Goal: Browse casually: Explore the website without a specific task or goal

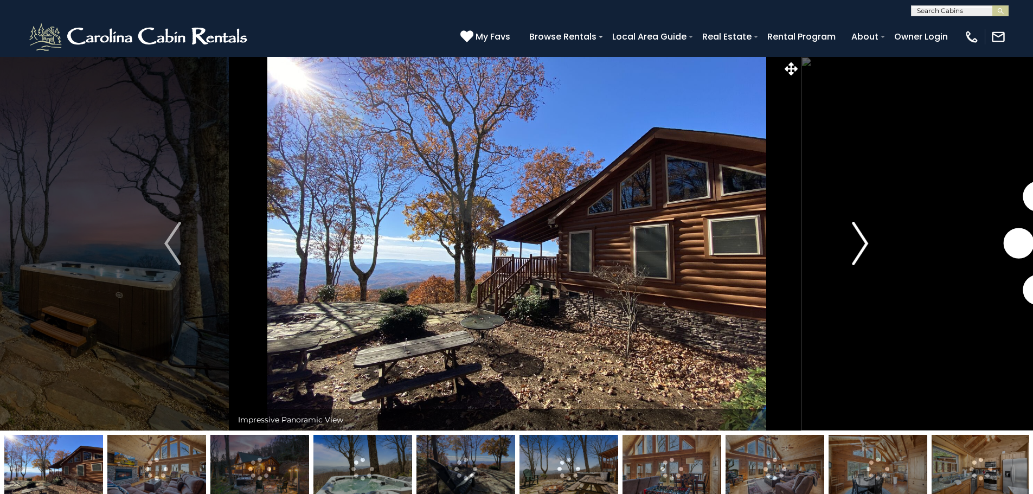
click at [858, 244] on img "Next" at bounding box center [860, 243] width 16 height 43
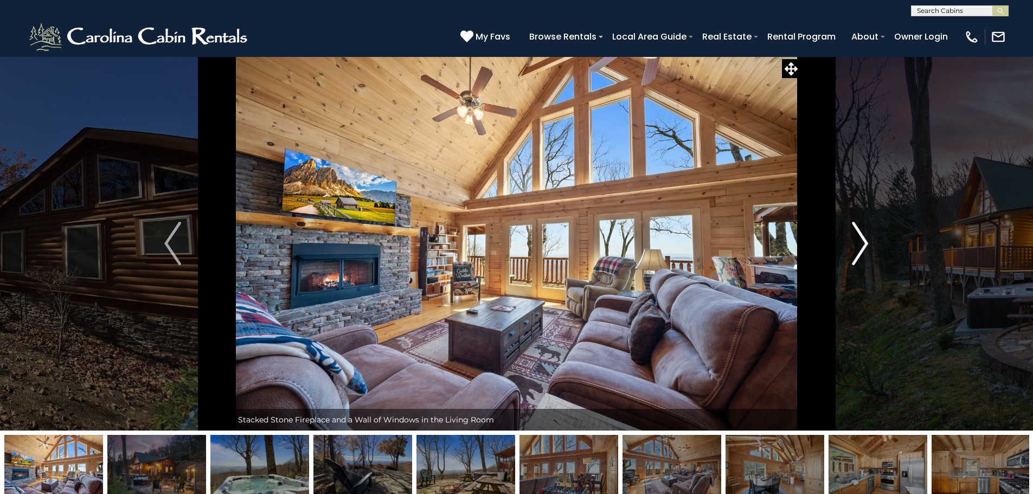
click at [858, 244] on img "Next" at bounding box center [860, 243] width 16 height 43
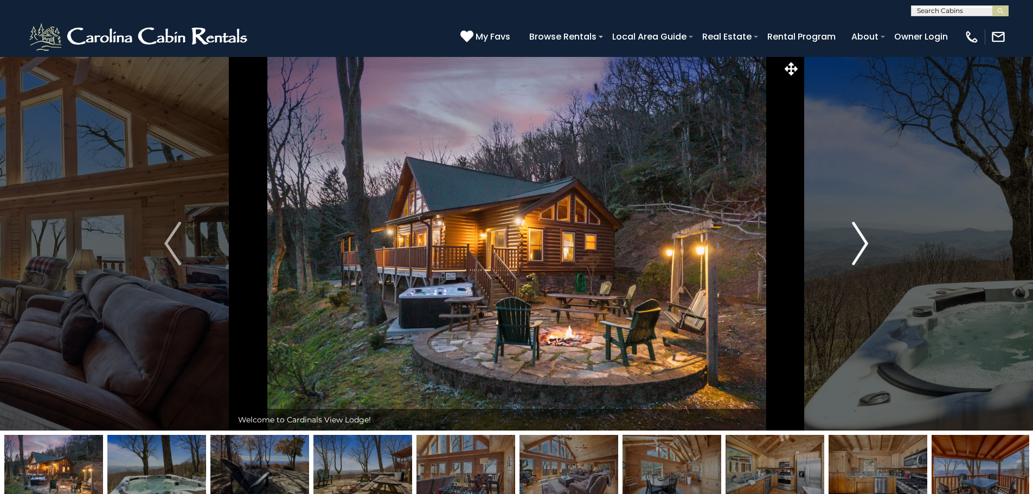
click at [858, 244] on img "Next" at bounding box center [860, 243] width 16 height 43
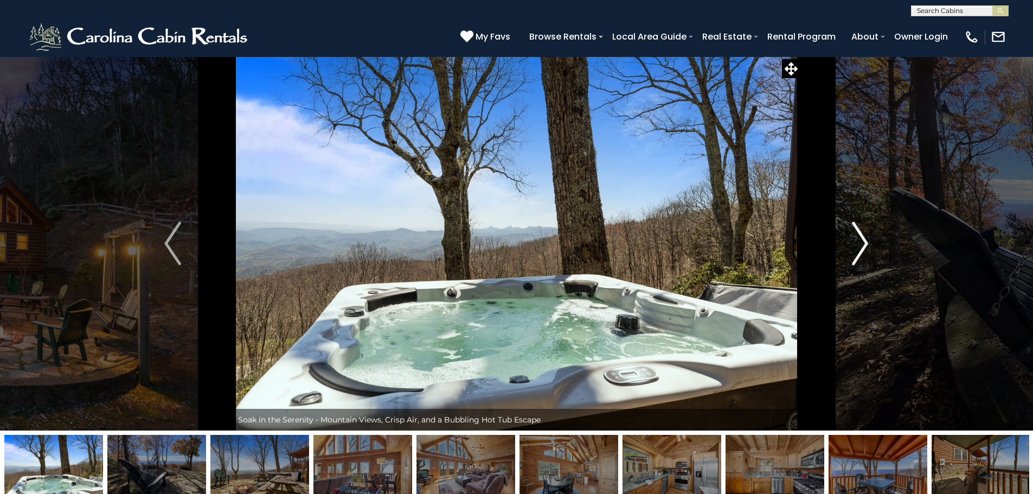
click at [858, 244] on img "Next" at bounding box center [860, 243] width 16 height 43
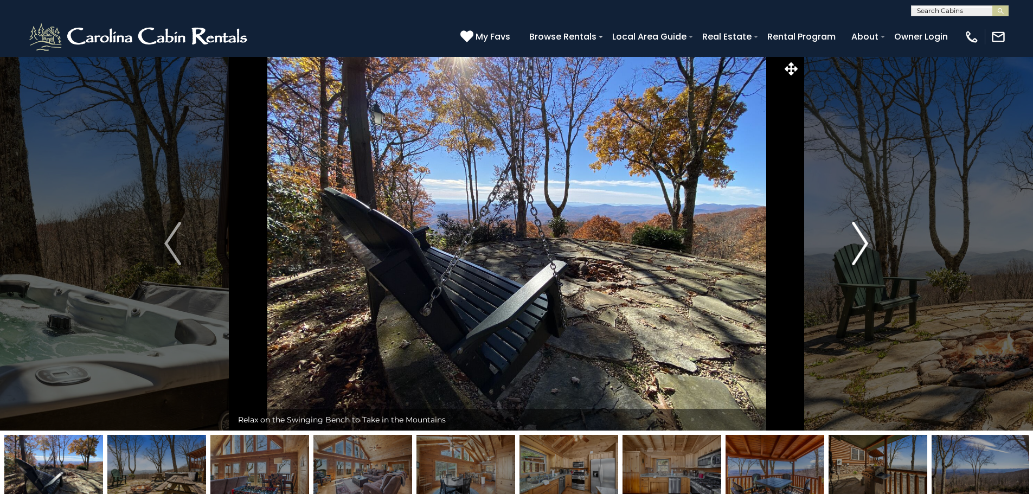
click at [858, 244] on img "Next" at bounding box center [860, 243] width 16 height 43
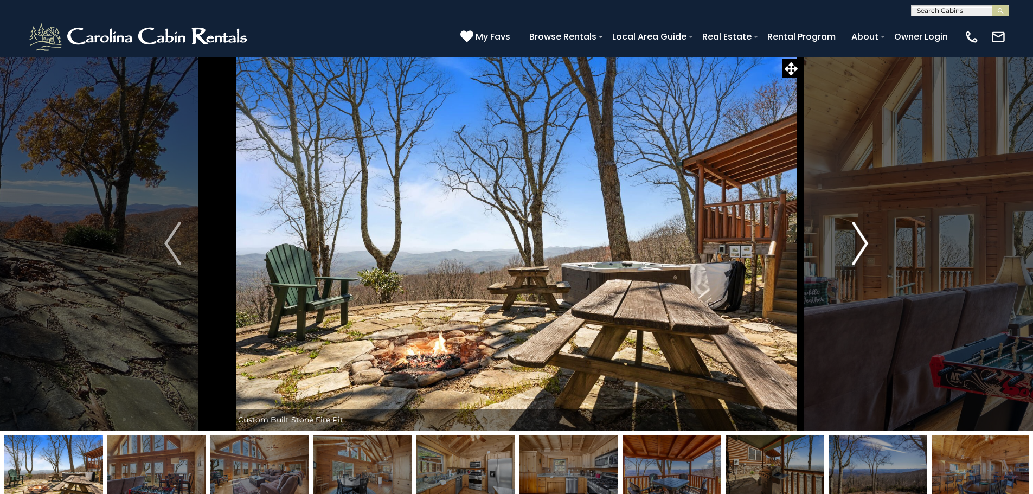
click at [858, 244] on img "Next" at bounding box center [860, 243] width 16 height 43
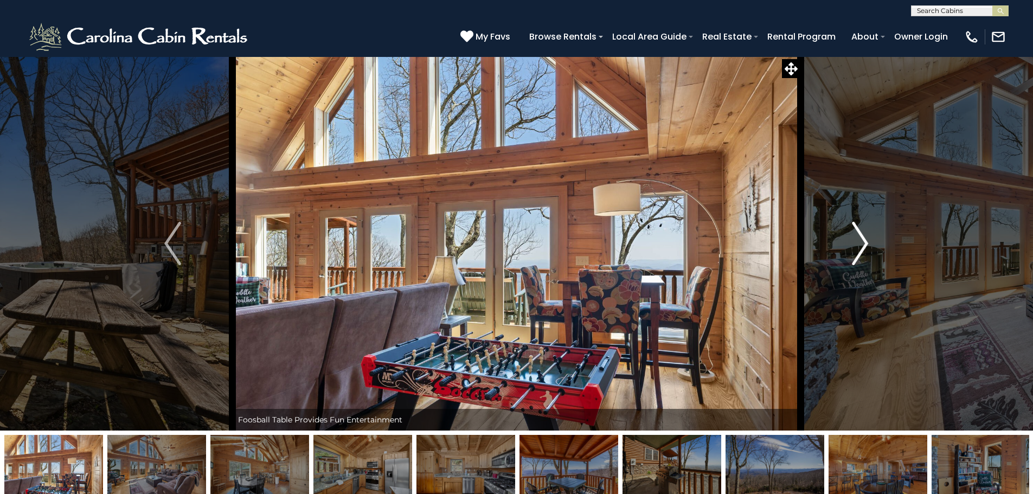
click at [858, 244] on img "Next" at bounding box center [860, 243] width 16 height 43
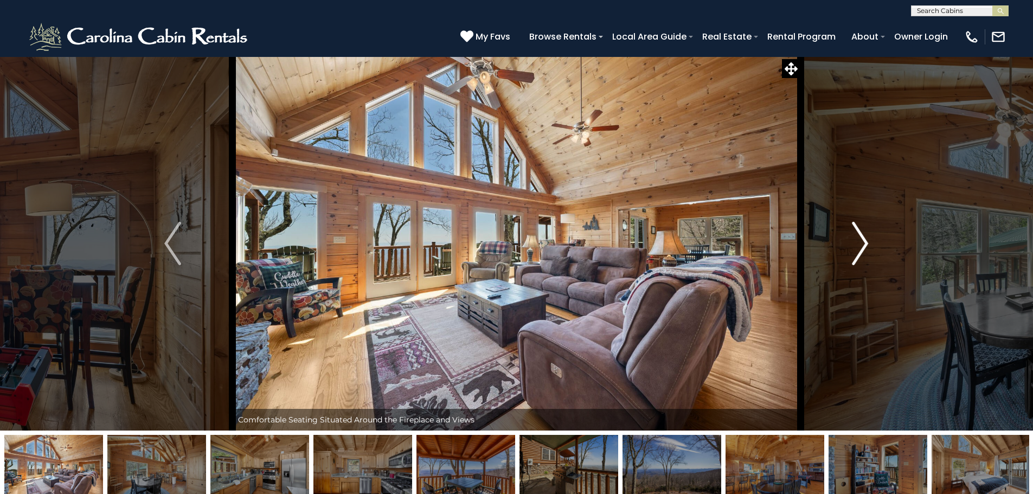
click at [858, 244] on img "Next" at bounding box center [860, 243] width 16 height 43
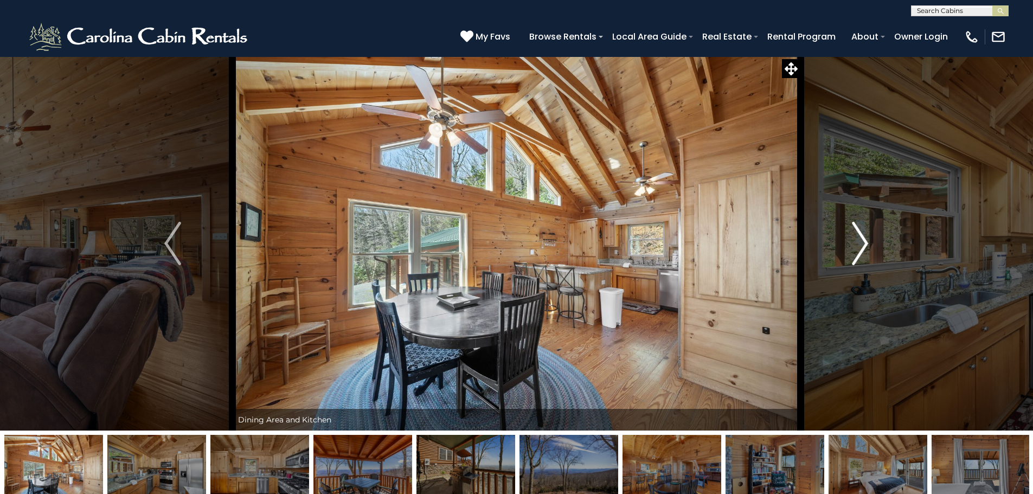
click at [858, 244] on img "Next" at bounding box center [860, 243] width 16 height 43
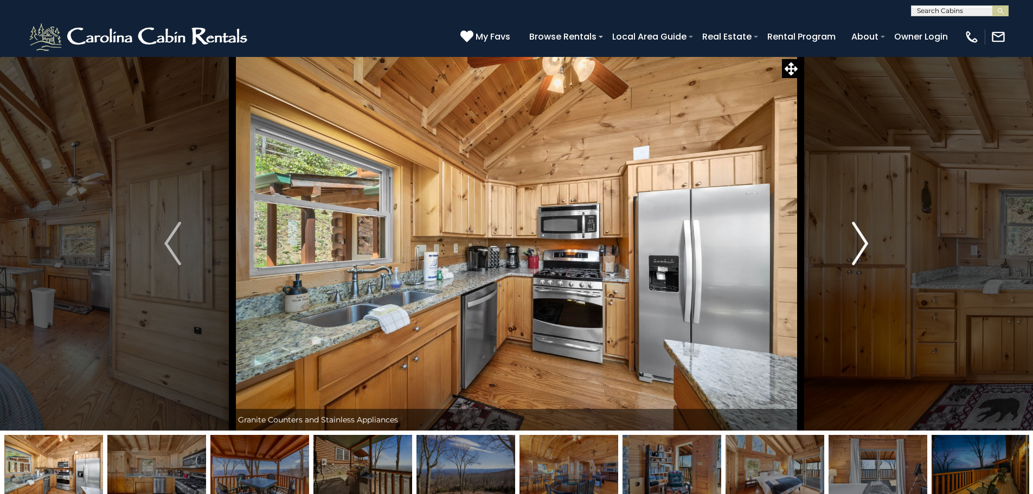
click at [858, 244] on img "Next" at bounding box center [860, 243] width 16 height 43
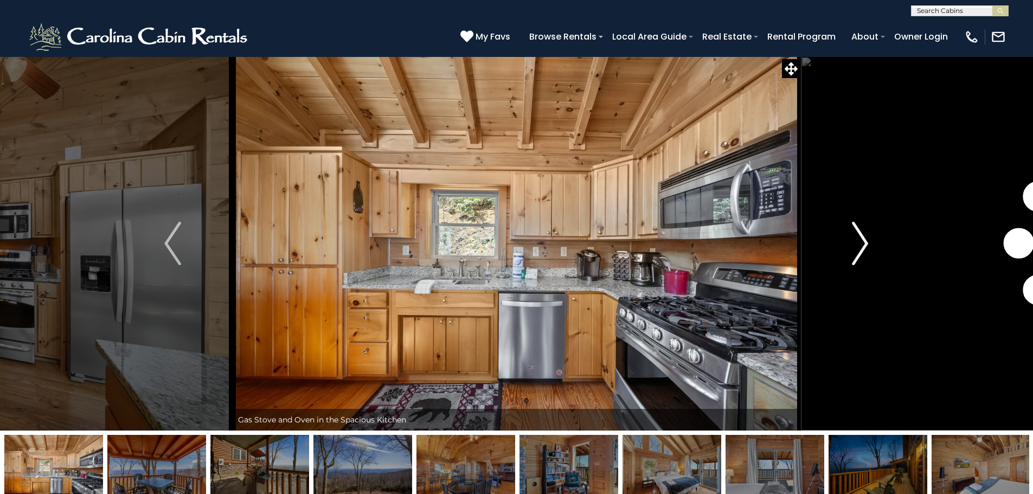
click at [858, 244] on img "Next" at bounding box center [860, 243] width 16 height 43
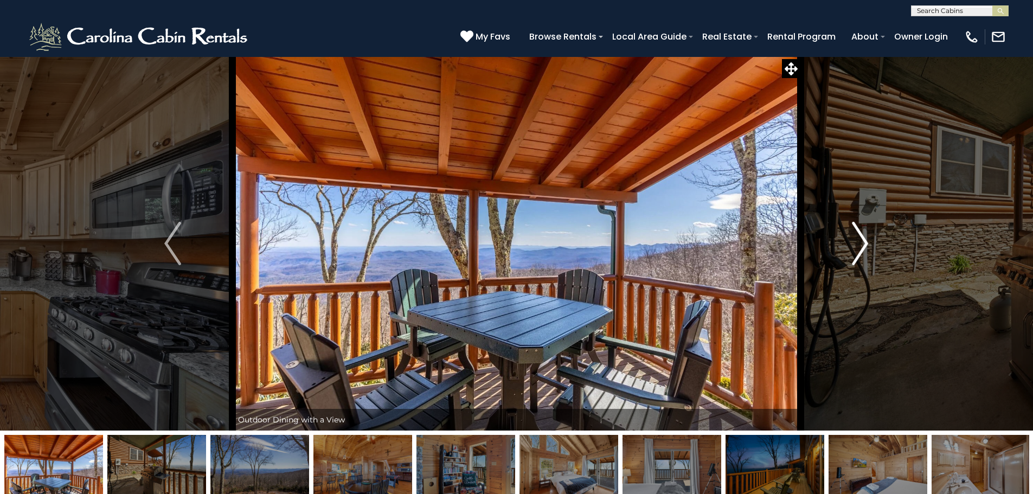
click at [858, 244] on img "Next" at bounding box center [860, 243] width 16 height 43
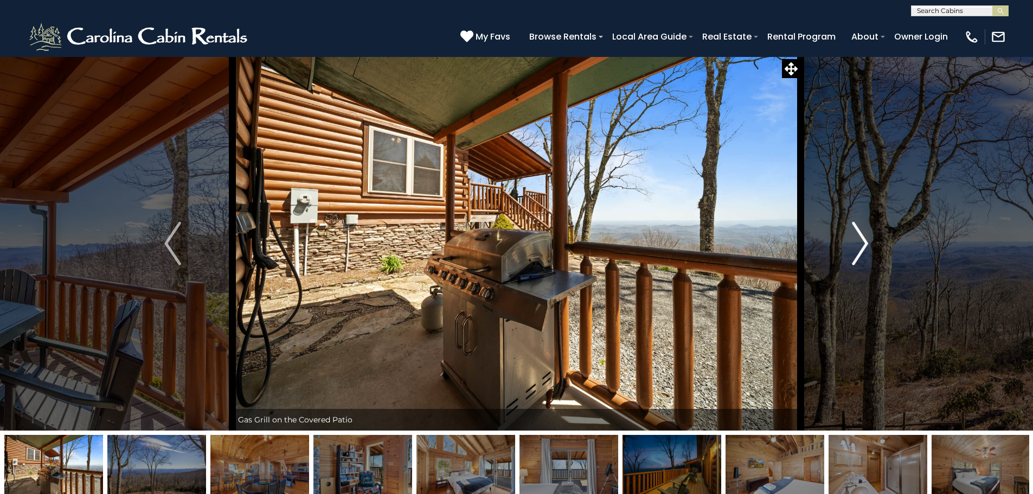
click at [858, 244] on img "Next" at bounding box center [860, 243] width 16 height 43
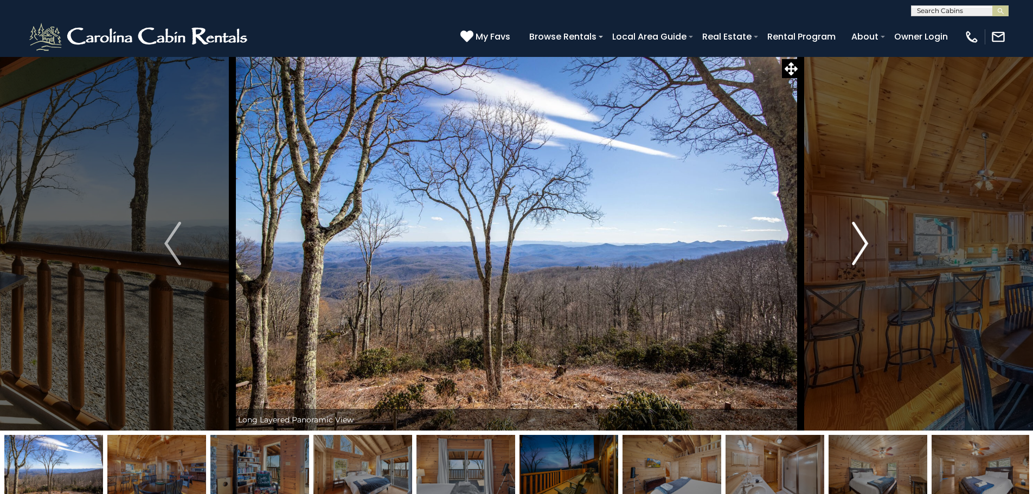
click at [858, 244] on img "Next" at bounding box center [860, 243] width 16 height 43
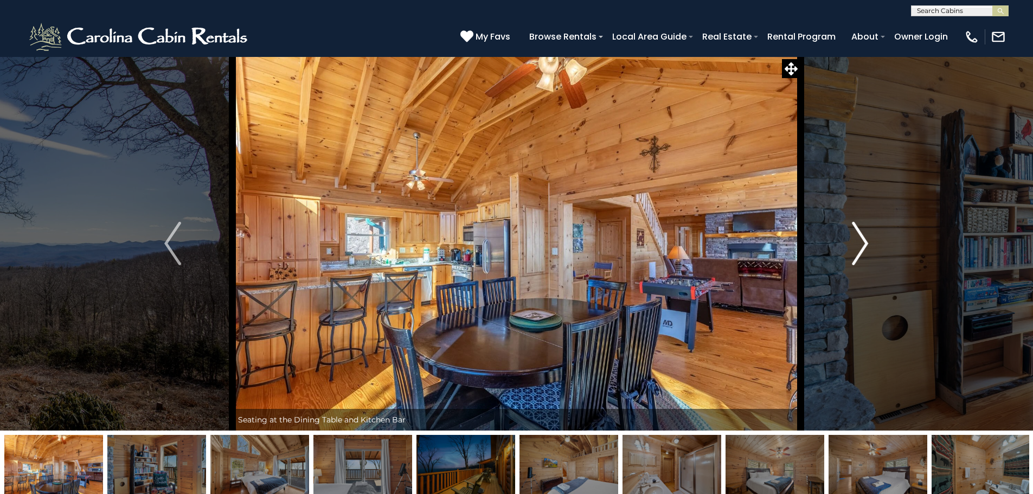
click at [858, 244] on img "Next" at bounding box center [860, 243] width 16 height 43
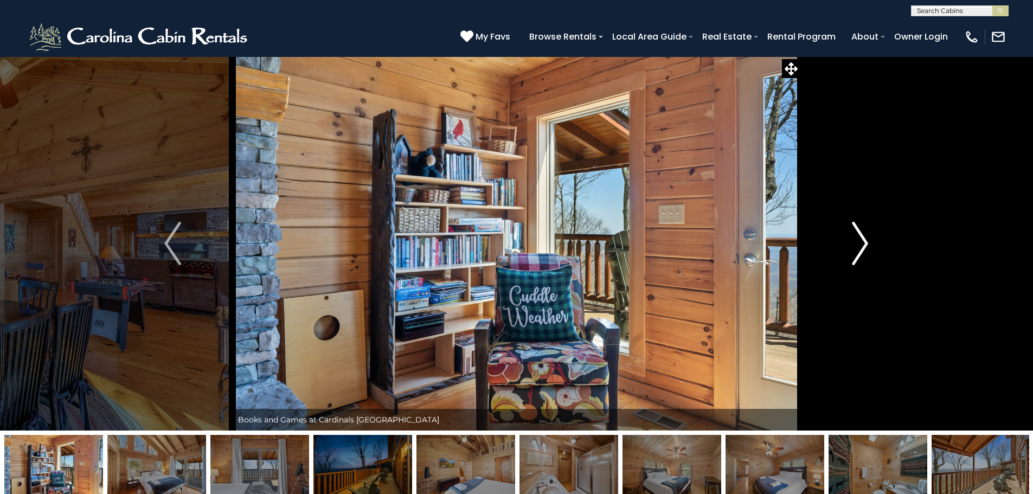
click at [858, 244] on img "Next" at bounding box center [860, 243] width 16 height 43
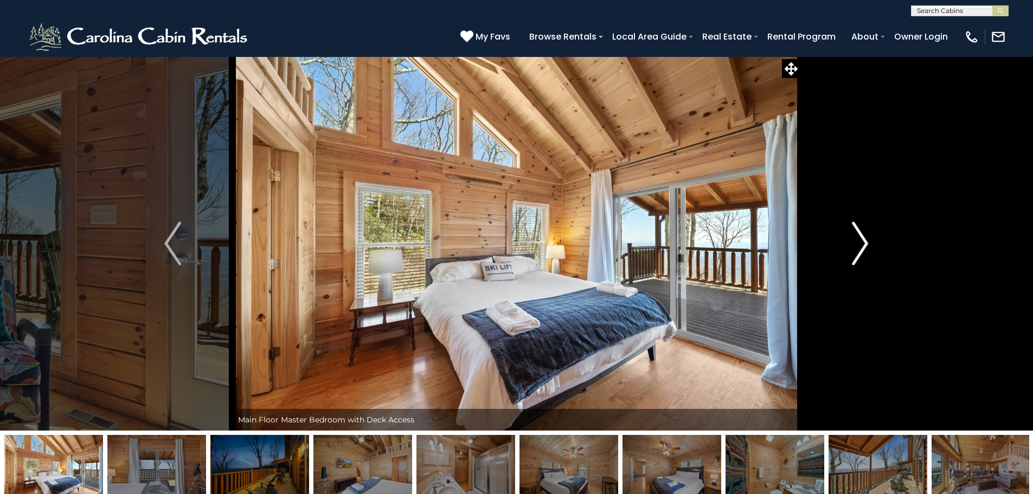
click at [858, 244] on img "Next" at bounding box center [860, 243] width 16 height 43
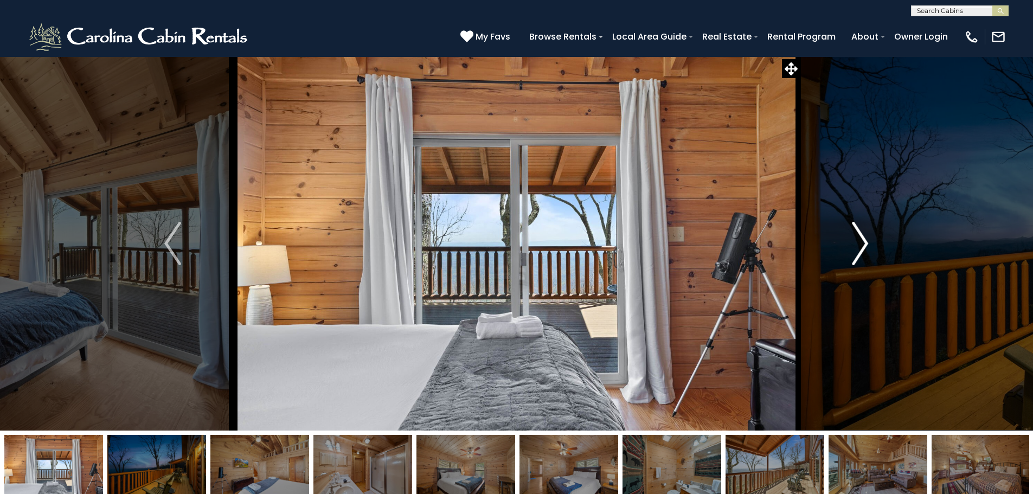
click at [858, 244] on img "Next" at bounding box center [860, 243] width 16 height 43
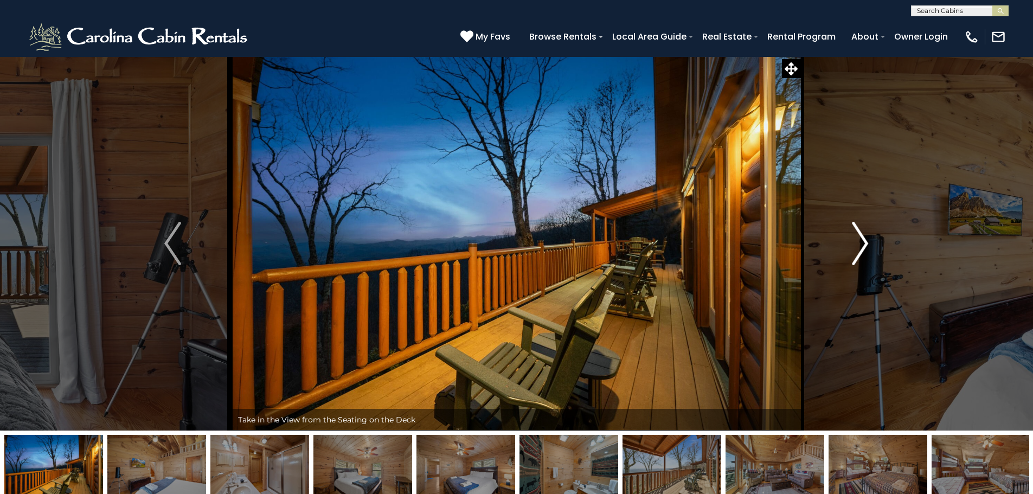
click at [858, 244] on img "Next" at bounding box center [860, 243] width 16 height 43
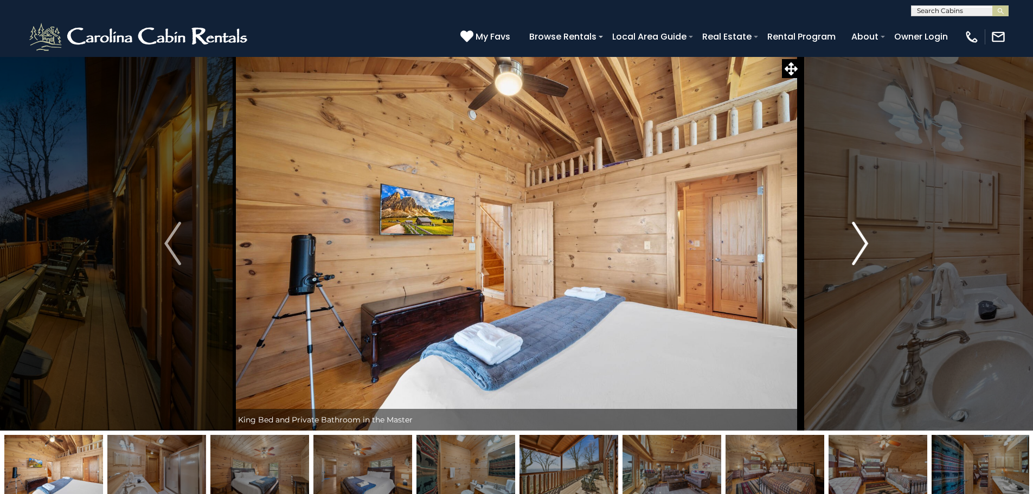
click at [858, 244] on img "Next" at bounding box center [860, 243] width 16 height 43
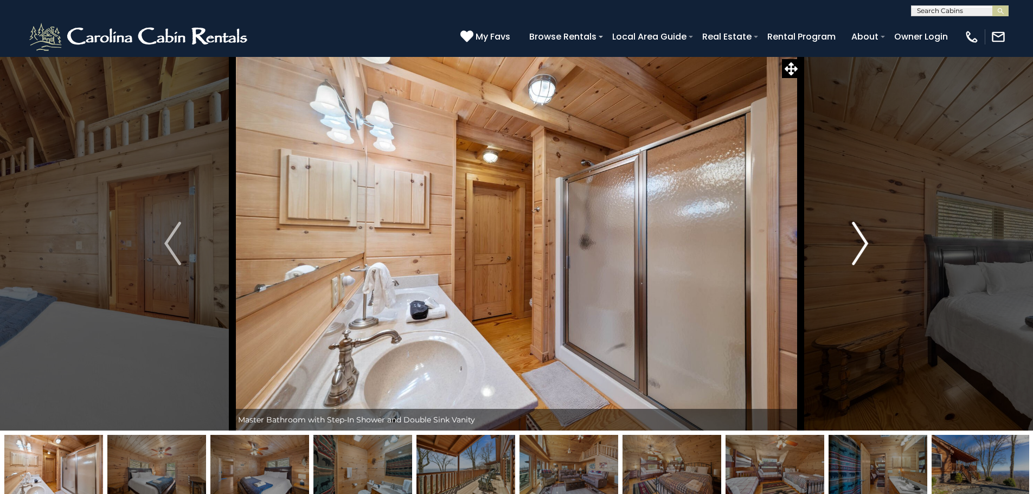
click at [858, 244] on img "Next" at bounding box center [860, 243] width 16 height 43
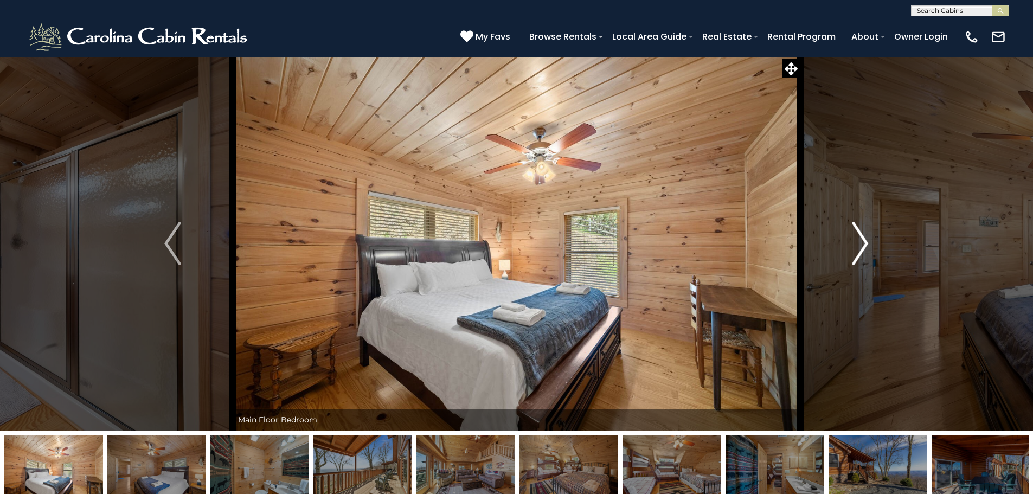
click at [858, 244] on img "Next" at bounding box center [860, 243] width 16 height 43
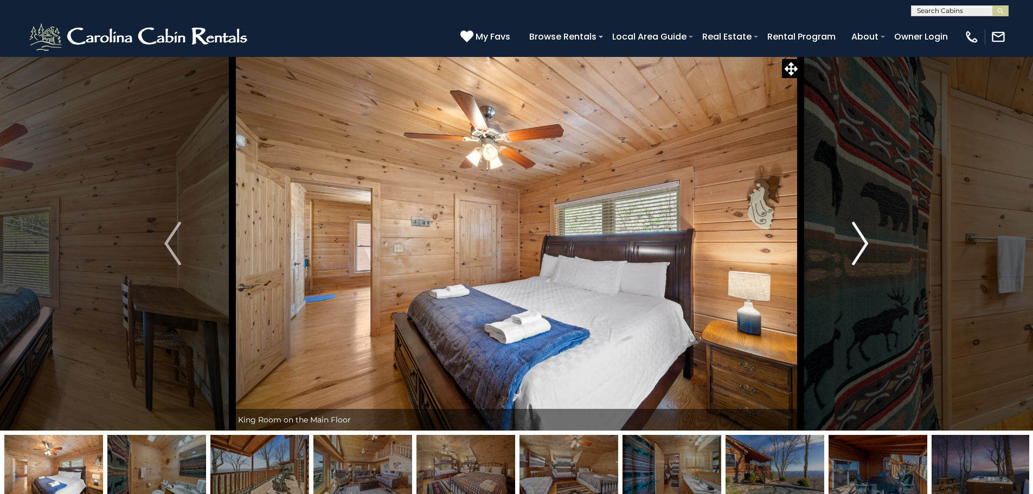
click at [858, 244] on img "Next" at bounding box center [860, 243] width 16 height 43
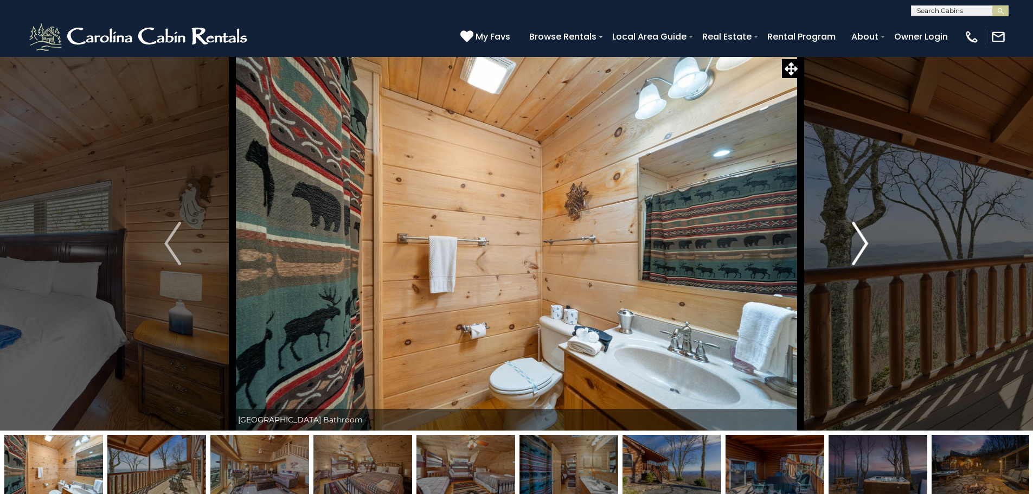
click at [858, 244] on img "Next" at bounding box center [860, 243] width 16 height 43
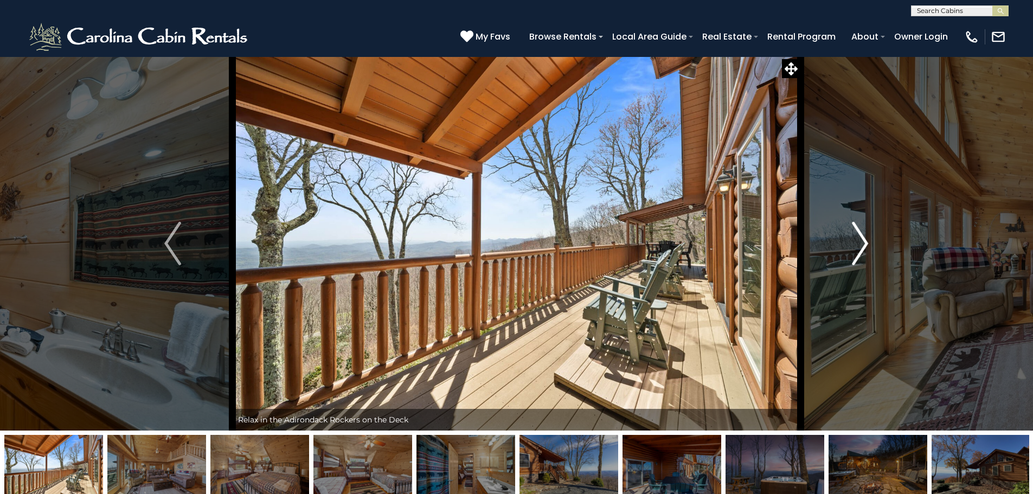
click at [858, 244] on img "Next" at bounding box center [860, 243] width 16 height 43
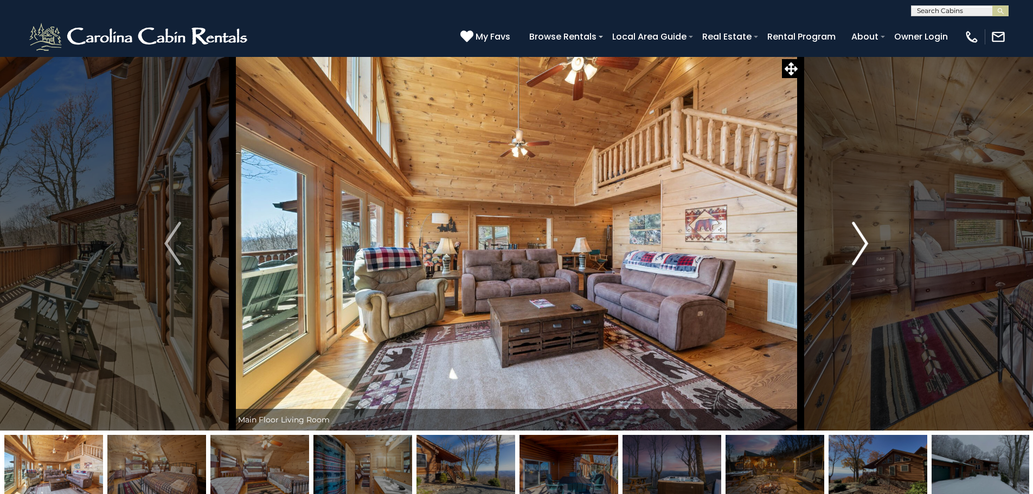
click at [858, 244] on img "Next" at bounding box center [860, 243] width 16 height 43
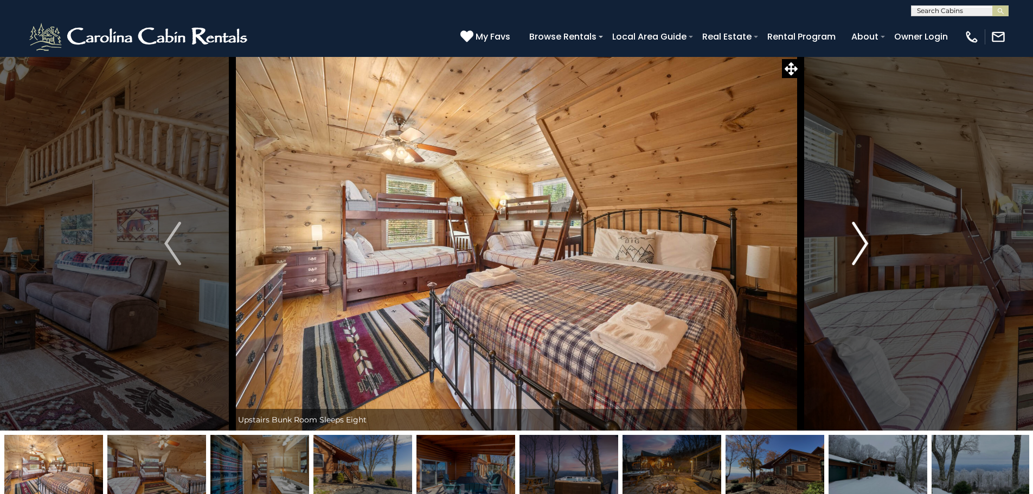
click at [858, 244] on img "Next" at bounding box center [860, 243] width 16 height 43
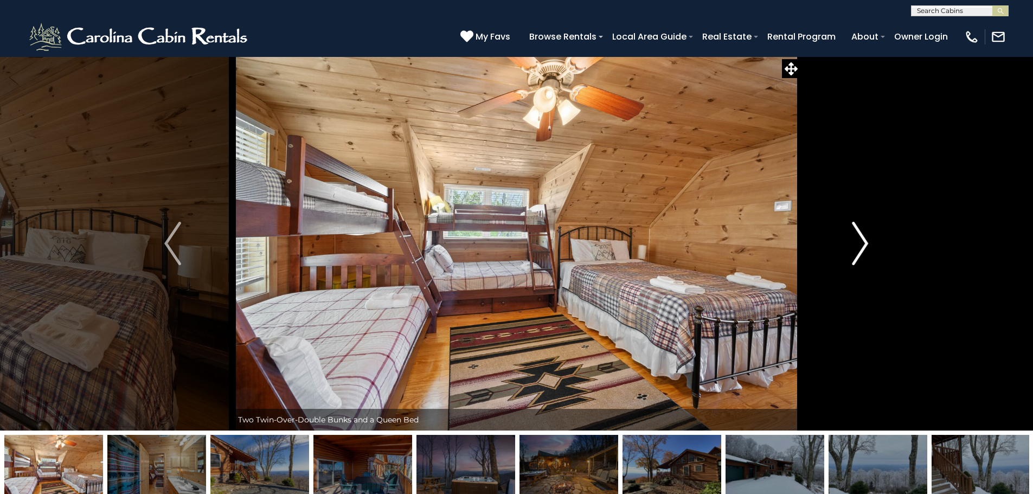
click at [858, 244] on img "Next" at bounding box center [860, 243] width 16 height 43
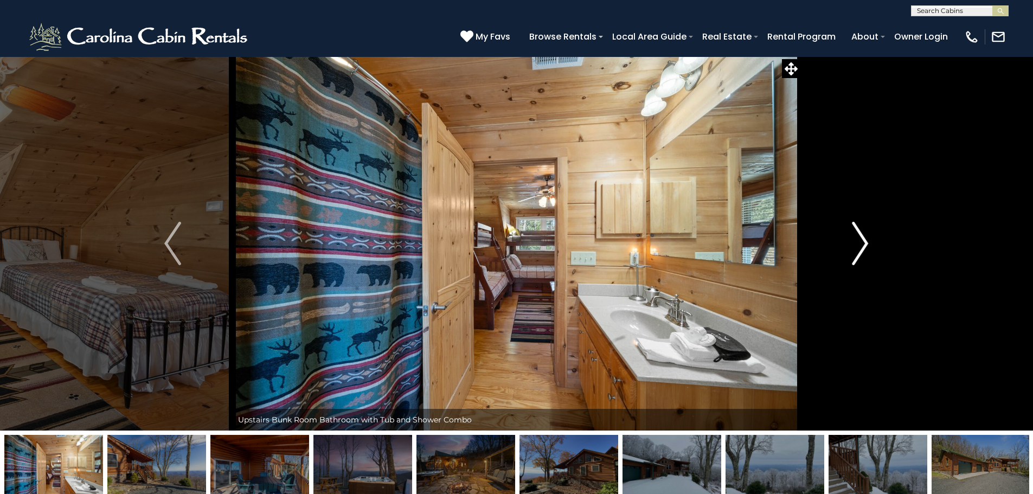
click at [858, 244] on img "Next" at bounding box center [860, 243] width 16 height 43
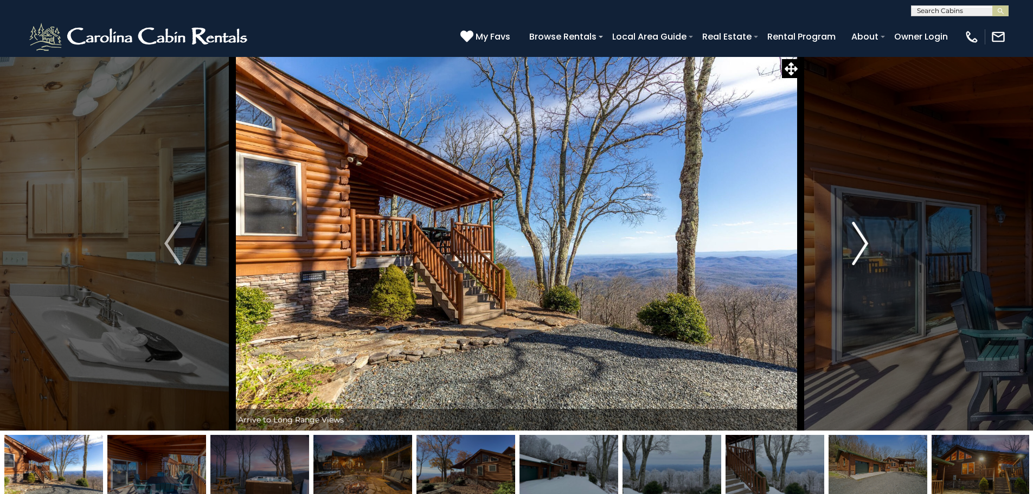
click at [858, 244] on img "Next" at bounding box center [860, 243] width 16 height 43
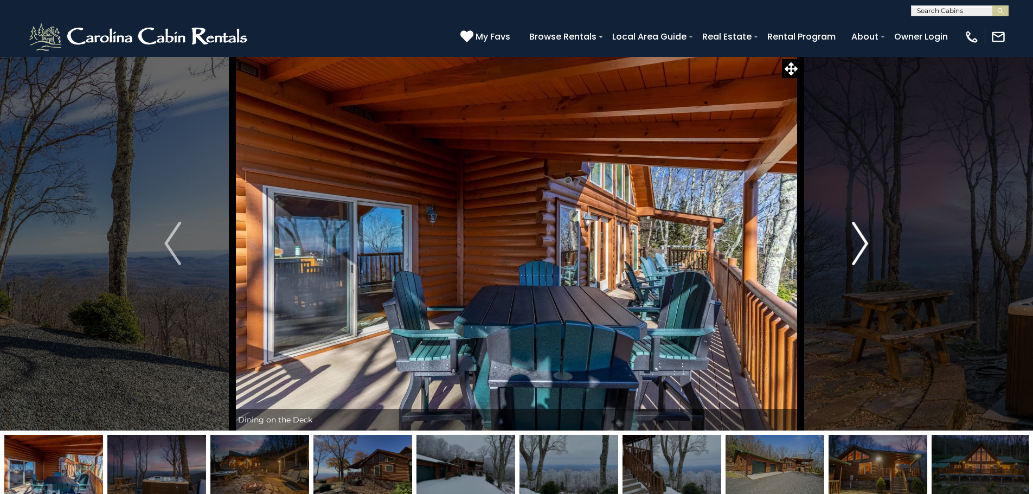
click at [858, 244] on img "Next" at bounding box center [860, 243] width 16 height 43
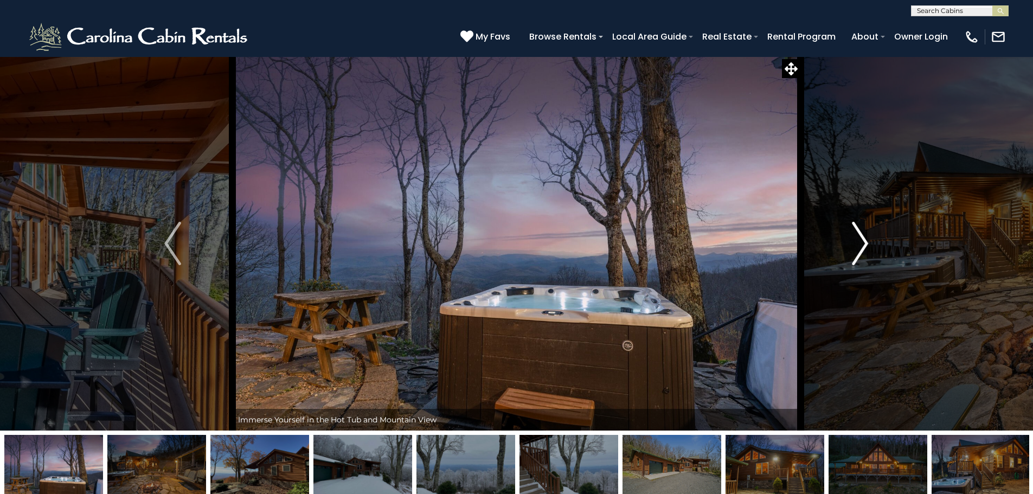
click at [858, 244] on img "Next" at bounding box center [860, 243] width 16 height 43
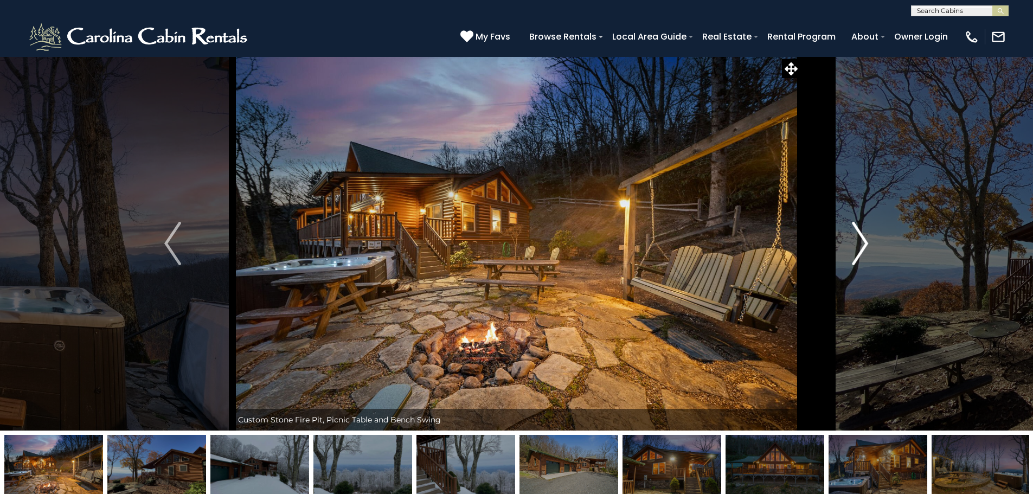
click at [858, 244] on img "Next" at bounding box center [860, 243] width 16 height 43
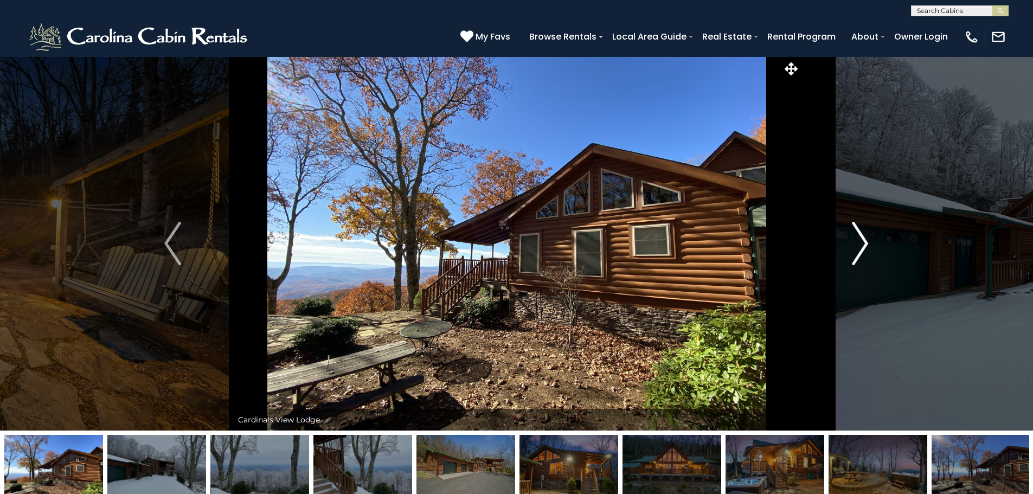
click at [858, 244] on img "Next" at bounding box center [860, 243] width 16 height 43
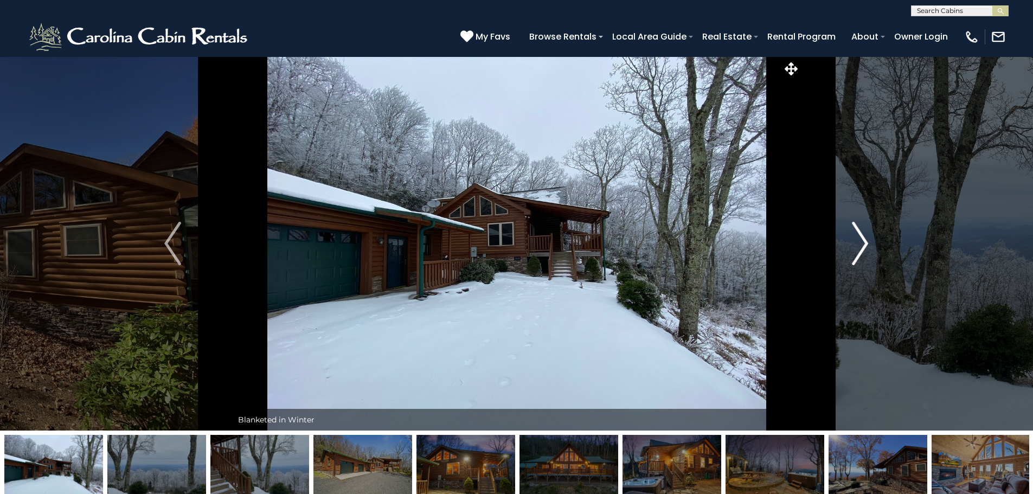
click at [858, 244] on img "Next" at bounding box center [860, 243] width 16 height 43
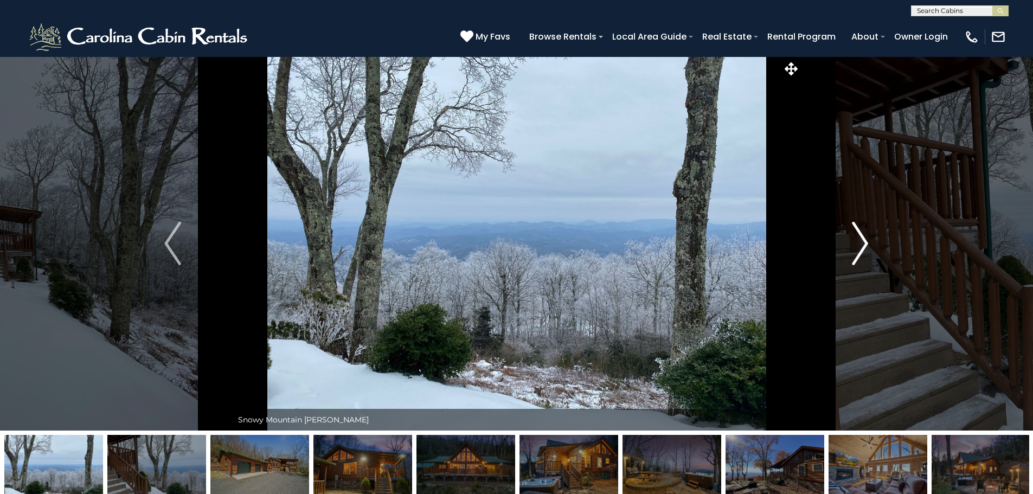
click at [858, 244] on img "Next" at bounding box center [860, 243] width 16 height 43
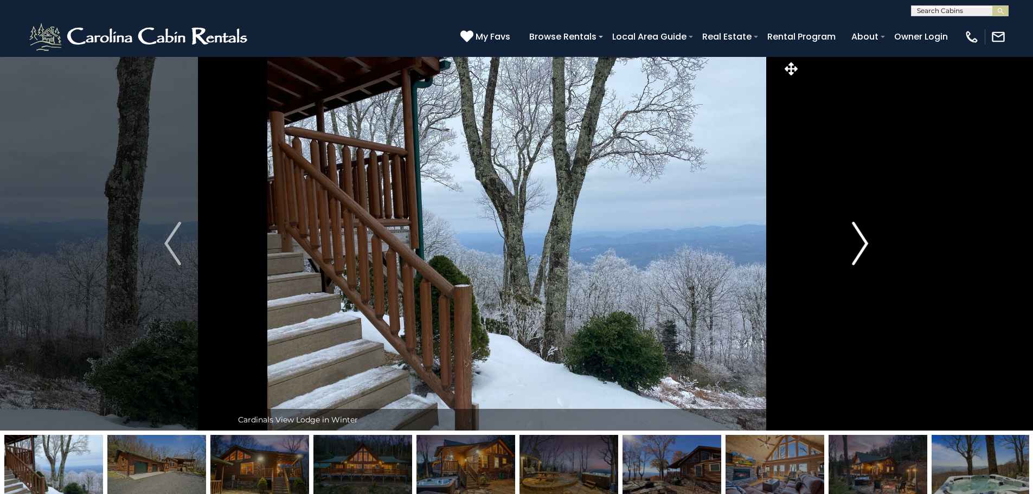
click at [858, 244] on img "Next" at bounding box center [860, 243] width 16 height 43
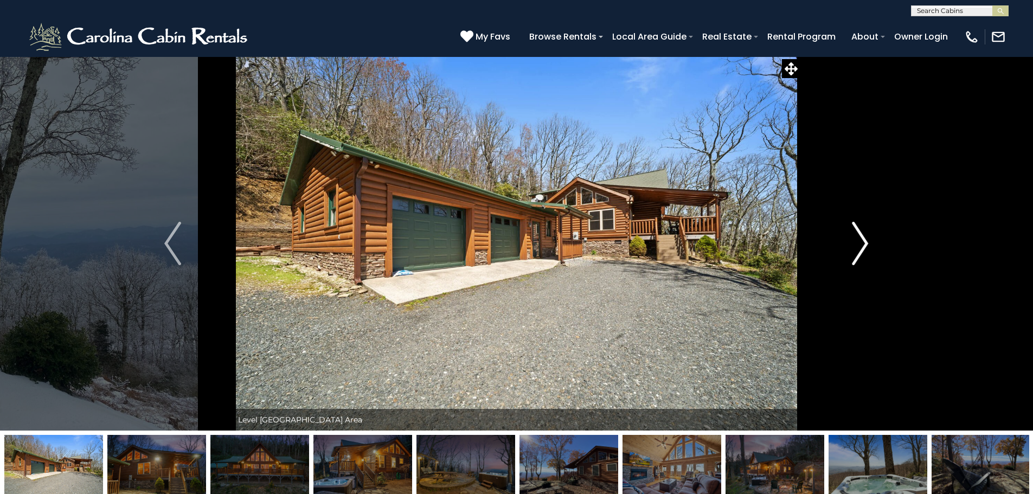
click at [858, 244] on img "Next" at bounding box center [860, 243] width 16 height 43
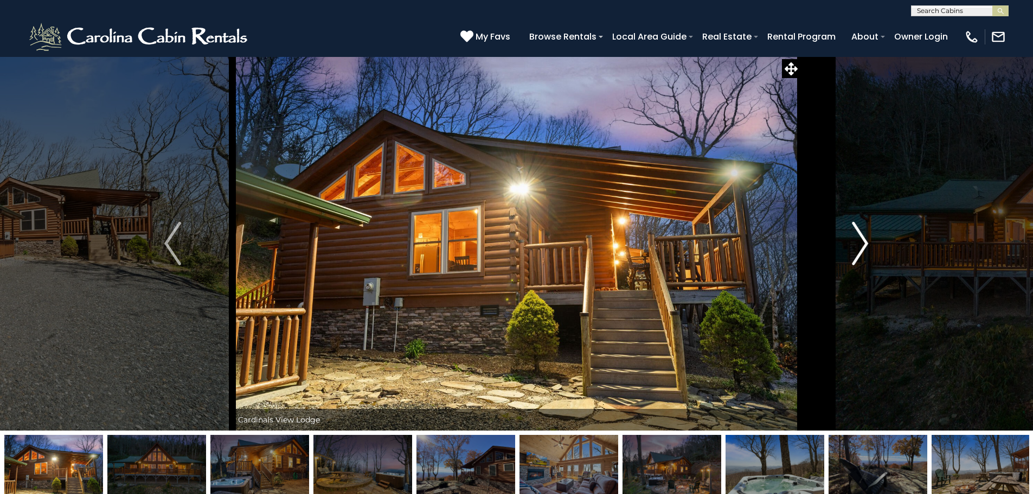
click at [858, 244] on img "Next" at bounding box center [860, 243] width 16 height 43
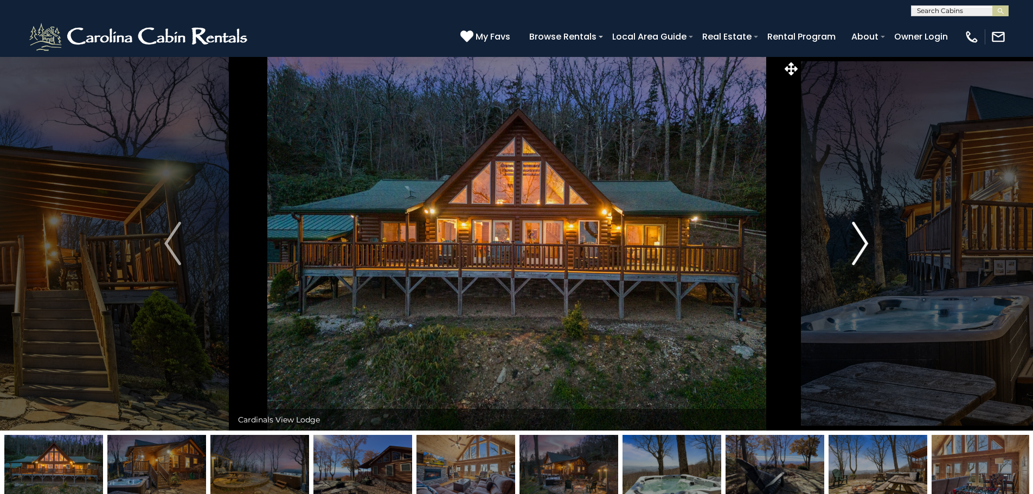
click at [858, 244] on img "Next" at bounding box center [860, 243] width 16 height 43
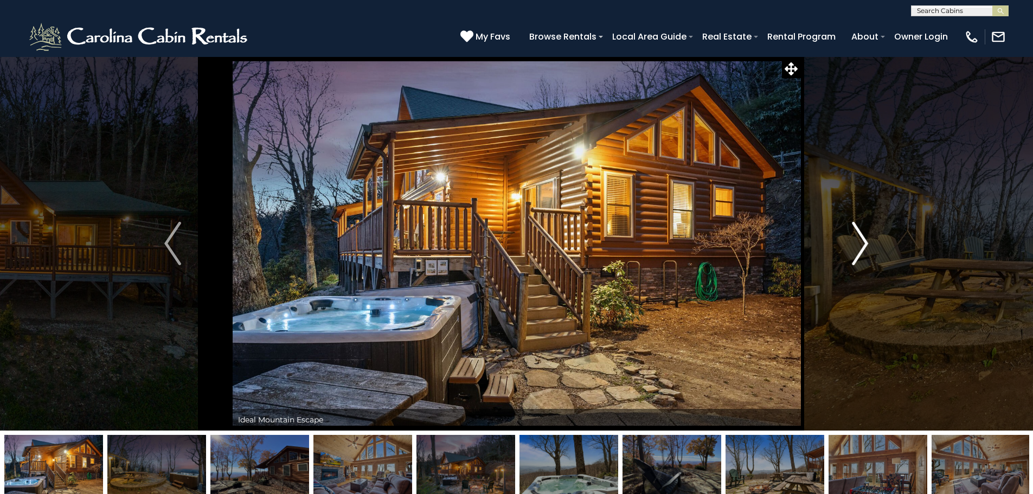
click at [858, 244] on img "Next" at bounding box center [860, 243] width 16 height 43
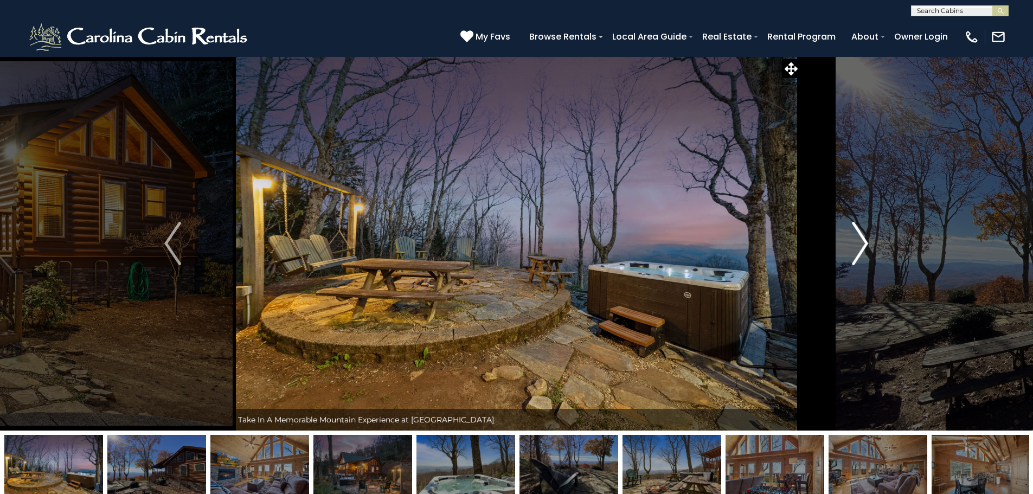
click at [858, 244] on img "Next" at bounding box center [860, 243] width 16 height 43
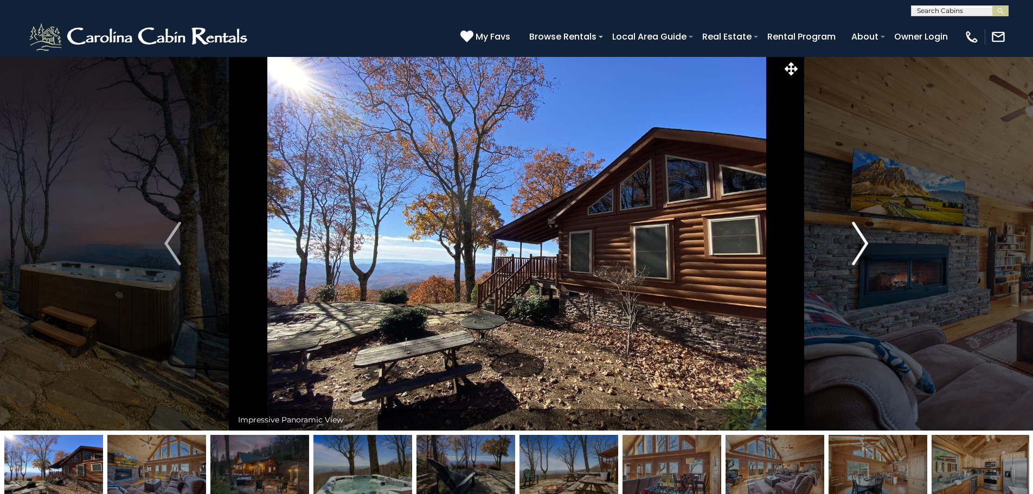
click at [858, 244] on img "Next" at bounding box center [860, 243] width 16 height 43
